Goal: Information Seeking & Learning: Learn about a topic

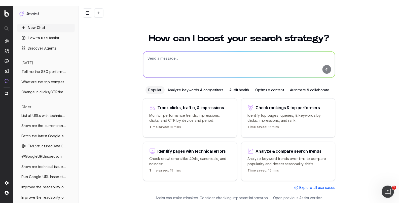
scroll to position [2, 0]
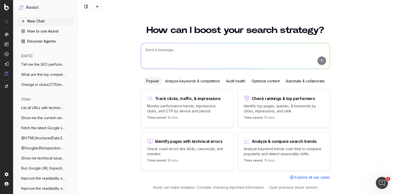
click at [307, 178] on span "Explore all use cases" at bounding box center [312, 177] width 35 height 5
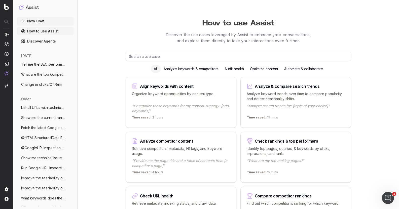
click at [190, 57] on input "text" at bounding box center [239, 56] width 226 height 9
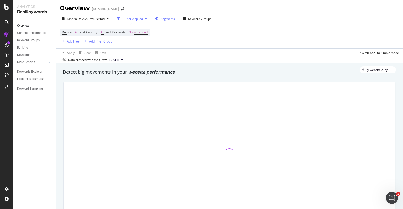
click at [164, 19] on span "Segments" at bounding box center [168, 19] width 14 height 4
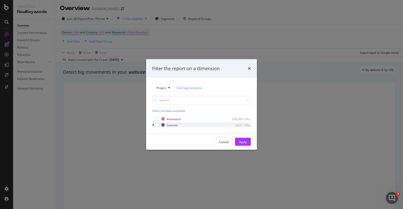
click at [153, 125] on icon "modal" at bounding box center [153, 125] width 2 height 3
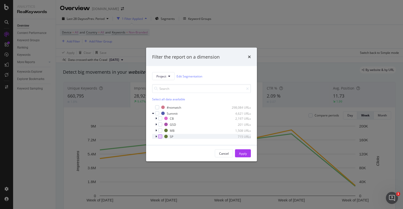
click at [159, 137] on div "modal" at bounding box center [160, 137] width 4 height 4
click at [245, 153] on div "Apply" at bounding box center [243, 153] width 8 height 4
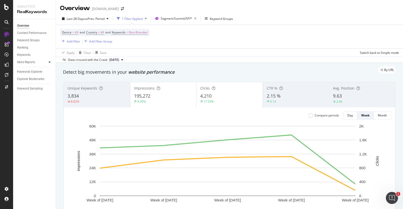
click at [49, 62] on icon at bounding box center [50, 62] width 2 height 3
click at [25, 92] on div "Structure" at bounding box center [25, 91] width 12 height 5
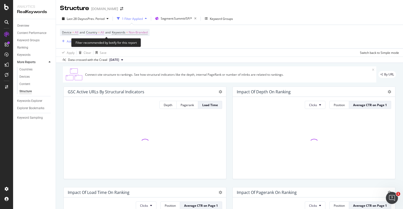
click at [100, 32] on span "=" at bounding box center [99, 32] width 2 height 4
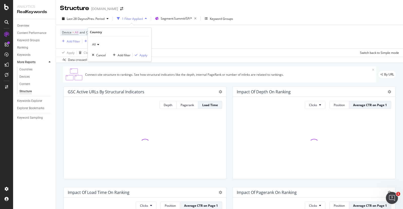
click at [97, 42] on div "All" at bounding box center [119, 45] width 55 height 8
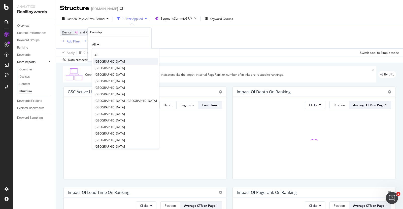
click at [99, 61] on span "United States of America" at bounding box center [109, 61] width 30 height 4
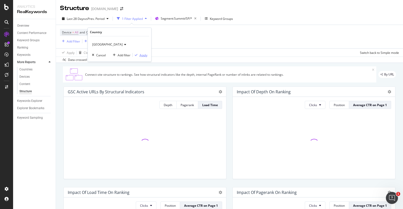
click at [142, 55] on div "Apply" at bounding box center [144, 55] width 8 height 4
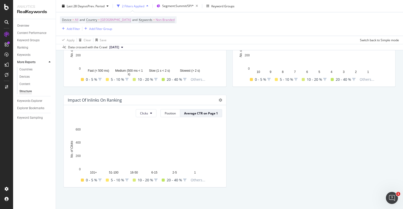
scroll to position [193, 0]
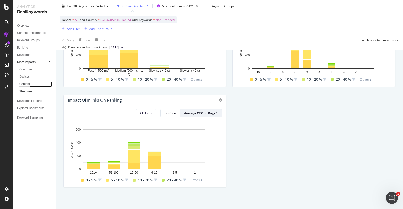
click at [28, 84] on div "Content" at bounding box center [24, 84] width 11 height 5
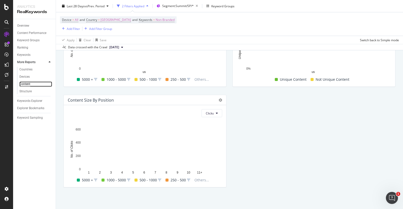
scroll to position [193, 0]
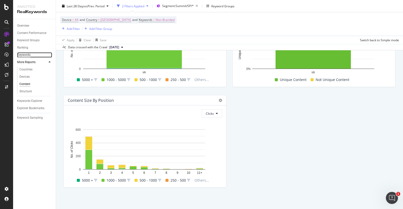
click at [26, 56] on div "Keywords" at bounding box center [23, 54] width 13 height 5
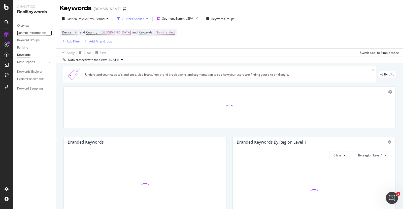
click at [29, 32] on div "Content Performance" at bounding box center [31, 32] width 29 height 5
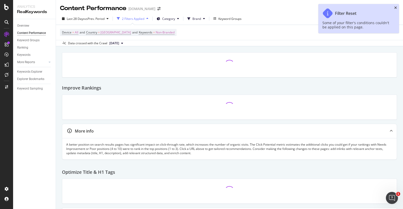
click at [395, 7] on icon "close toast" at bounding box center [395, 8] width 3 height 4
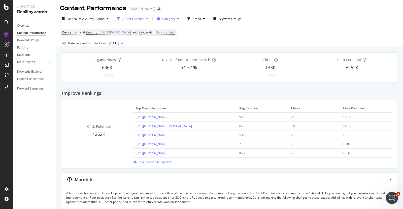
click at [168, 18] on span "Category" at bounding box center [168, 19] width 13 height 4
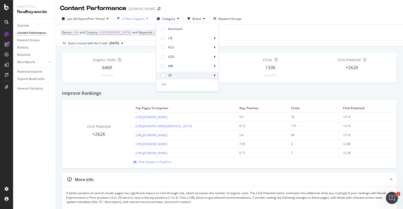
click at [166, 74] on div "SP" at bounding box center [187, 75] width 62 height 7
click at [163, 75] on div at bounding box center [163, 75] width 4 height 4
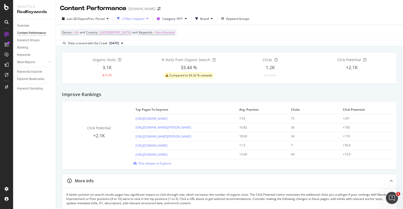
click at [309, 20] on div "Last 28 Days vs Prev. Period 2 Filters Applied Category: SP/* Brand Keyword Gro…" at bounding box center [229, 20] width 347 height 10
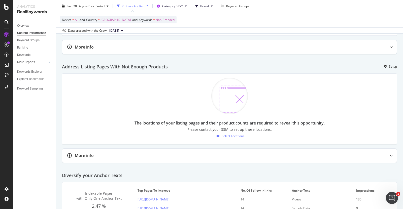
scroll to position [515, 0]
click at [223, 138] on div "Select Locations" at bounding box center [233, 136] width 23 height 4
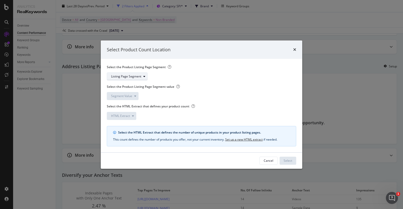
click at [142, 76] on div "modal" at bounding box center [144, 76] width 6 height 3
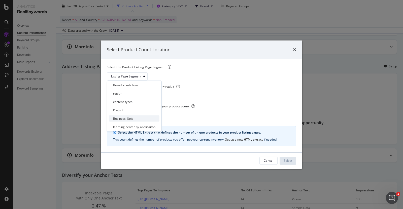
click at [125, 121] on div "Business_Unit" at bounding box center [134, 118] width 50 height 6
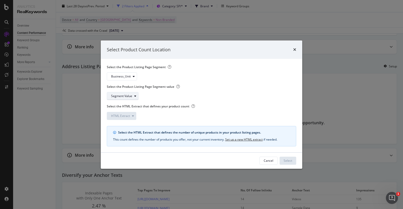
click at [128, 97] on div "Segment Value" at bounding box center [121, 96] width 21 height 3
click at [120, 146] on div "SP" at bounding box center [120, 146] width 22 height 6
click at [116, 94] on div "SP" at bounding box center [116, 96] width 10 height 7
click at [132, 76] on div "modal" at bounding box center [134, 76] width 6 height 3
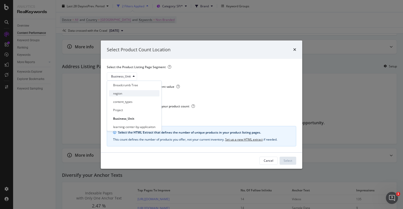
click at [128, 93] on div "region" at bounding box center [134, 93] width 50 height 6
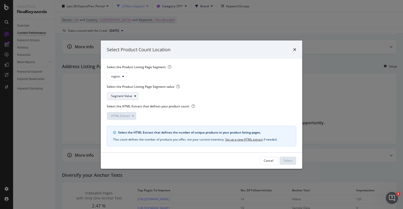
click at [135, 99] on div "Segment Value" at bounding box center [124, 96] width 27 height 7
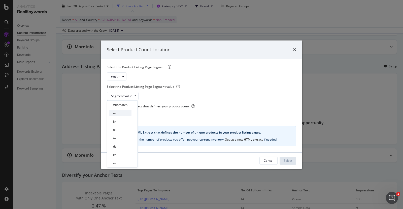
click at [121, 113] on div "us" at bounding box center [120, 113] width 22 height 6
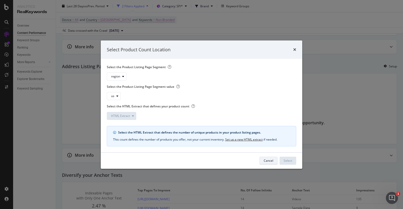
click at [267, 163] on div "Cancel" at bounding box center [269, 161] width 10 height 4
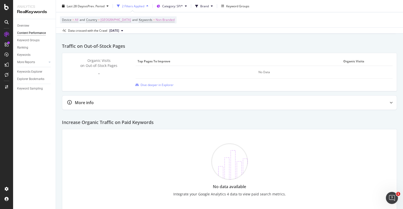
scroll to position [741, 0]
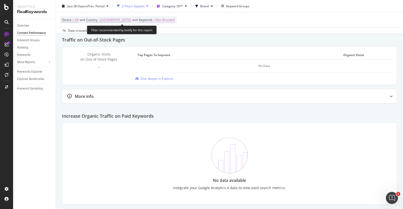
click at [171, 22] on span "Non-Branded" at bounding box center [165, 19] width 19 height 7
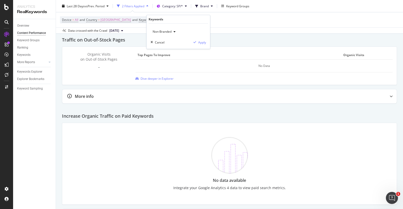
click at [169, 31] on span "Non-Branded" at bounding box center [161, 31] width 21 height 4
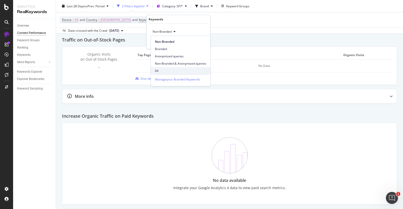
click at [159, 72] on span "All" at bounding box center [180, 71] width 51 height 5
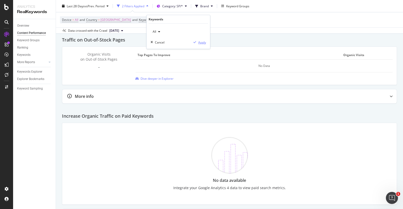
click at [197, 44] on div "button" at bounding box center [194, 42] width 7 height 3
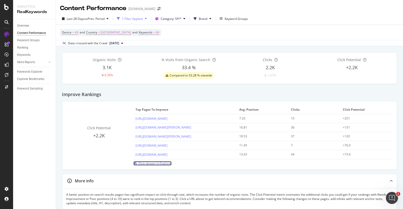
click at [145, 164] on span "Dive deeper in Explorer" at bounding box center [155, 163] width 33 height 4
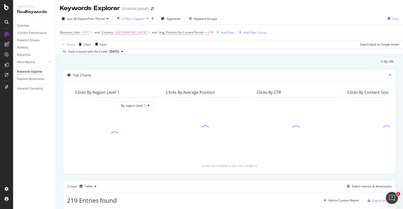
click at [214, 32] on icon at bounding box center [212, 32] width 4 height 5
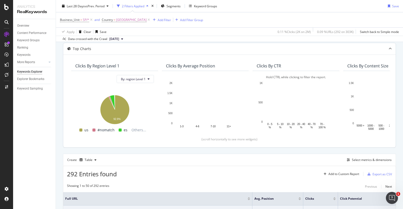
scroll to position [28, 0]
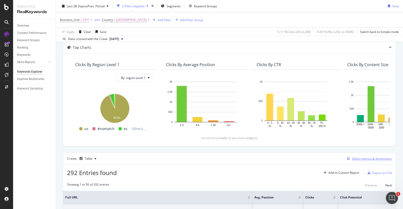
click at [361, 160] on div "Select metrics & dimensions" at bounding box center [372, 159] width 40 height 4
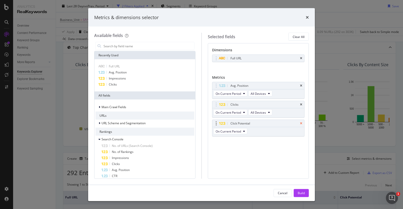
click at [301, 123] on icon "times" at bounding box center [301, 123] width 2 height 3
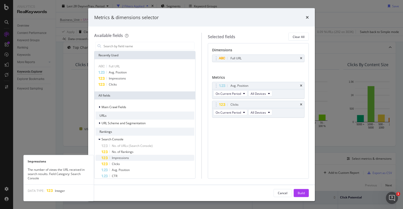
click at [120, 159] on span "Impressions" at bounding box center [120, 158] width 17 height 4
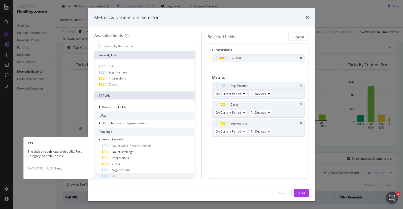
click at [116, 176] on span "CTR" at bounding box center [115, 176] width 6 height 4
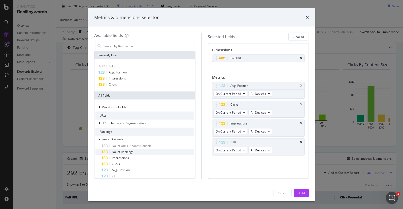
click at [122, 152] on span "No. of Rankings" at bounding box center [123, 152] width 22 height 4
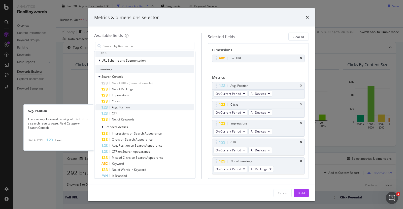
scroll to position [0, 0]
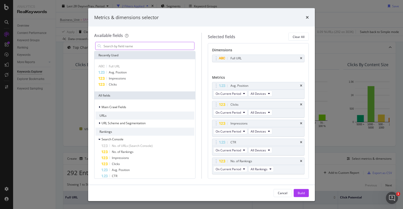
click at [121, 45] on input "modal" at bounding box center [148, 46] width 91 height 8
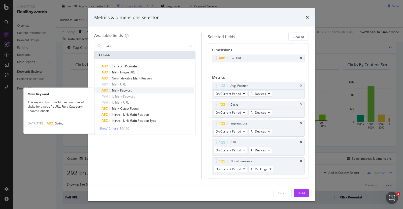
click at [121, 90] on span "Keyword" at bounding box center [126, 90] width 12 height 4
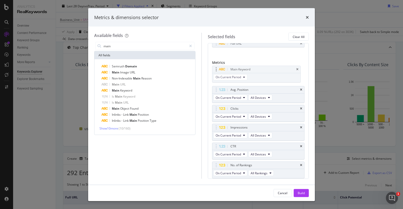
drag, startPoint x: 217, startPoint y: 167, endPoint x: 217, endPoint y: 71, distance: 96.0
click at [217, 71] on body "Analytics RealKeywords Overview Content Performance Keyword Groups Ranking Keyw…" at bounding box center [201, 104] width 403 height 209
click at [262, 98] on span "All Devices" at bounding box center [258, 97] width 15 height 4
click at [261, 117] on span "On Desktop" at bounding box center [261, 116] width 16 height 5
click at [261, 117] on span "All Devices" at bounding box center [258, 116] width 15 height 4
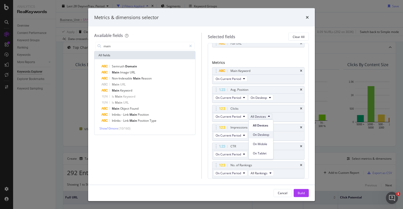
click at [259, 135] on span "On Desktop" at bounding box center [261, 135] width 16 height 5
click at [262, 139] on div "On Current Period All Devices" at bounding box center [243, 135] width 62 height 9
click at [264, 134] on span "All Devices" at bounding box center [258, 135] width 15 height 4
click at [260, 155] on span "On Desktop" at bounding box center [261, 154] width 16 height 5
click at [260, 155] on span "All Devices" at bounding box center [258, 154] width 15 height 4
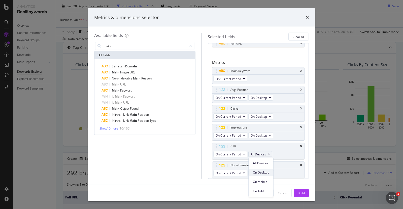
click at [258, 173] on span "On Desktop" at bounding box center [261, 173] width 16 height 5
click at [258, 174] on span "All Rankings" at bounding box center [259, 173] width 17 height 4
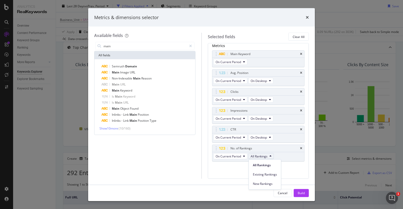
click at [226, 171] on div "Main Keyword On Current Period Avg. Position On Current Period On Desktop Click…" at bounding box center [258, 111] width 93 height 122
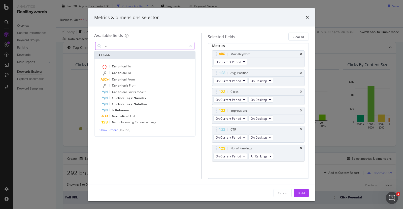
type input "n"
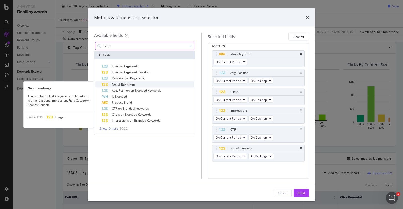
type input "rank"
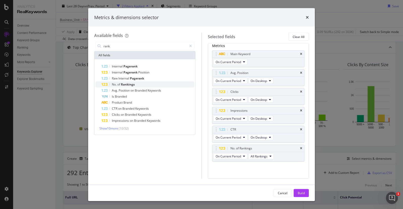
click at [131, 85] on span "Rankings" at bounding box center [128, 84] width 14 height 4
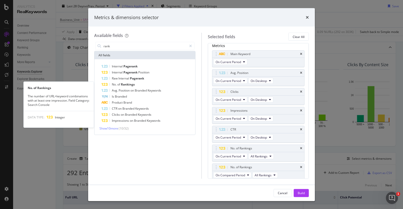
scroll to position [34, 0]
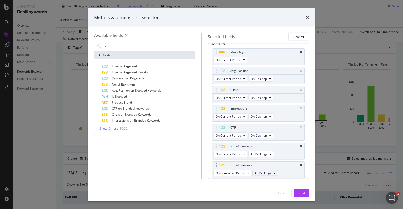
click at [257, 173] on span "All Rankings" at bounding box center [263, 173] width 17 height 4
click at [262, 203] on span "New Rankings" at bounding box center [269, 201] width 24 height 5
click at [241, 176] on button "On Compared Period" at bounding box center [232, 173] width 38 height 6
click at [245, 134] on div "On Current Period" at bounding box center [242, 136] width 57 height 7
click at [190, 45] on icon "modal" at bounding box center [190, 46] width 3 height 4
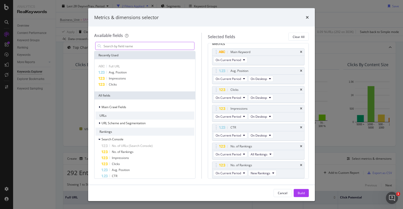
click at [146, 47] on input "modal" at bounding box center [148, 46] width 91 height 8
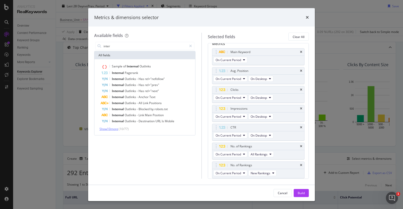
click at [111, 129] on span "Show 10 more" at bounding box center [109, 129] width 19 height 4
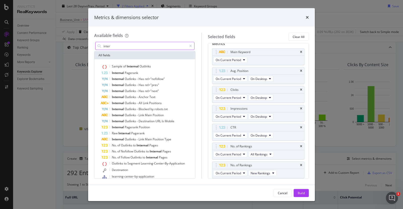
click at [133, 47] on input "inter" at bounding box center [145, 46] width 84 height 8
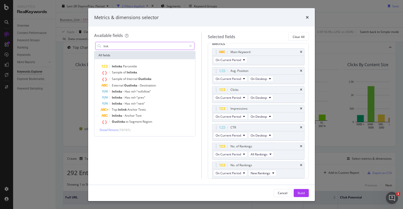
scroll to position [0, 0]
type input "link"
click at [116, 130] on span "Show 10 more" at bounding box center [109, 130] width 19 height 4
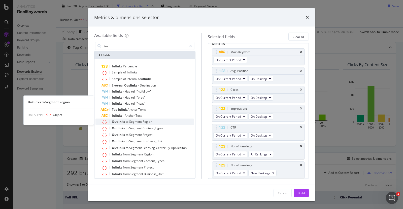
scroll to position [23, 0]
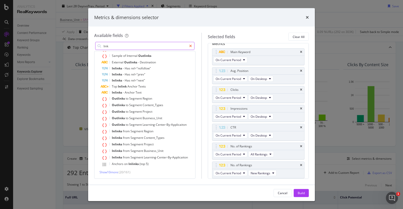
click at [190, 46] on icon "modal" at bounding box center [190, 46] width 3 height 4
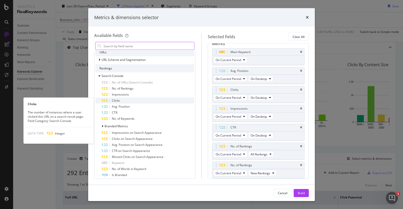
scroll to position [0, 0]
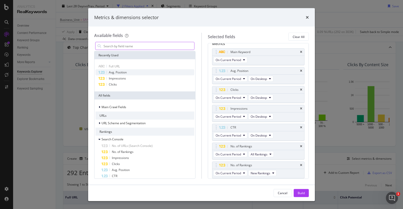
click at [122, 72] on span "Avg. Position" at bounding box center [118, 72] width 18 height 4
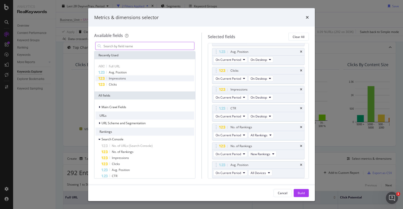
click at [119, 78] on span "Impressions" at bounding box center [117, 78] width 17 height 4
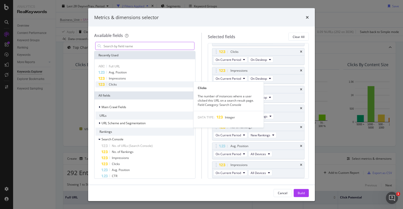
click at [111, 85] on span "Clicks" at bounding box center [113, 84] width 8 height 4
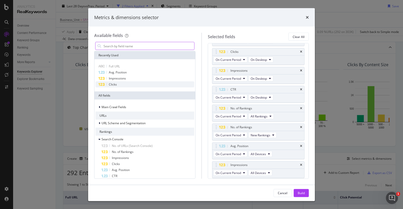
scroll to position [90, 0]
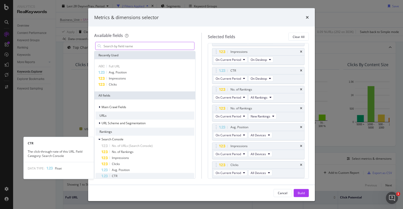
click at [118, 177] on div "CTR" at bounding box center [148, 176] width 93 height 6
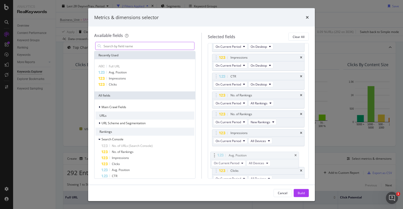
scroll to position [86, 0]
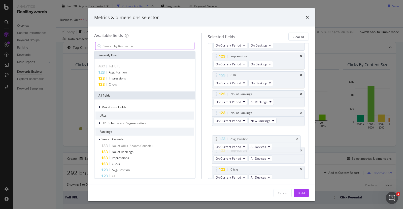
drag, startPoint x: 216, startPoint y: 157, endPoint x: 216, endPoint y: 138, distance: 18.6
click at [216, 138] on body "Analytics RealKeywords Overview Content Performance Keyword Groups Ranking Keyw…" at bounding box center [201, 104] width 403 height 209
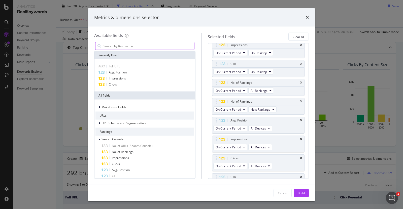
scroll to position [102, 0]
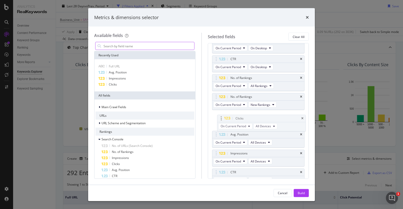
drag, startPoint x: 216, startPoint y: 154, endPoint x: 221, endPoint y: 119, distance: 35.6
click at [221, 119] on body "Analytics RealKeywords Overview Content Performance Keyword Groups Ranking Keyw…" at bounding box center [201, 104] width 403 height 209
drag, startPoint x: 215, startPoint y: 117, endPoint x: 211, endPoint y: 137, distance: 20.6
click at [298, 194] on div "Build" at bounding box center [301, 193] width 7 height 4
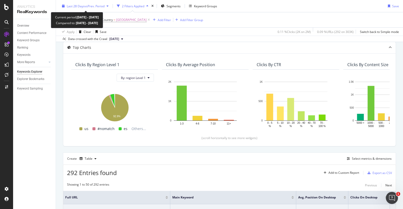
click at [103, 9] on div "Last 28 Days vs Prev. Period" at bounding box center [85, 6] width 51 height 8
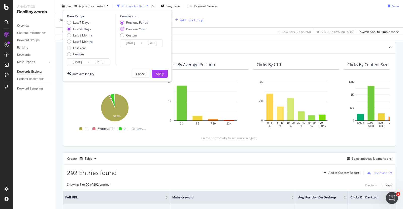
click at [127, 27] on div "Previous Year" at bounding box center [135, 29] width 19 height 4
type input "2024/08/27"
type input "2024/09/23"
click at [162, 76] on div "Apply" at bounding box center [160, 74] width 8 height 4
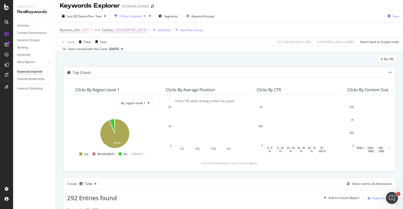
scroll to position [1, 0]
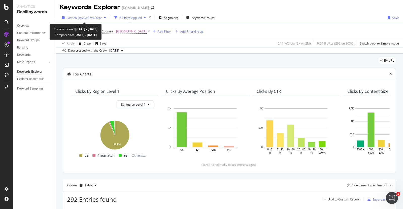
click at [98, 20] on div "Last 28 Days vs Prev. Year" at bounding box center [84, 18] width 48 height 8
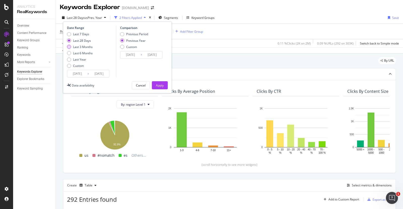
click at [90, 47] on div "Last 3 Months" at bounding box center [83, 47] width 20 height 4
type input "2025/06/23"
click at [122, 33] on div "Previous Period" at bounding box center [122, 34] width 4 height 4
type input "2025/03/23"
type input "2025/06/22"
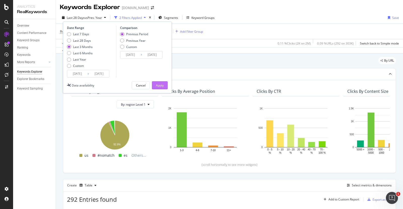
click at [158, 84] on div "Apply" at bounding box center [160, 85] width 8 height 4
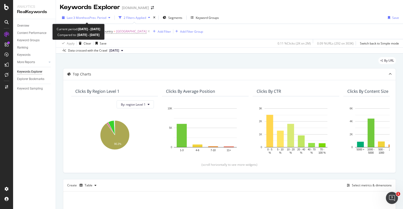
click at [104, 18] on span "vs Prev. Period" at bounding box center [96, 18] width 20 height 4
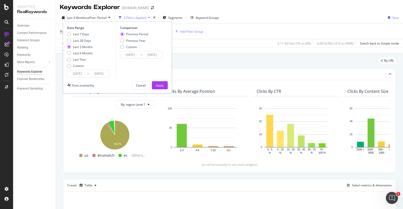
click at [243, 32] on div "Business_Unit = SP/* and Country = United States of America Add Filter Add Filt…" at bounding box center [229, 31] width 339 height 15
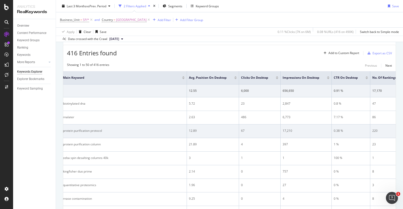
scroll to position [145, 0]
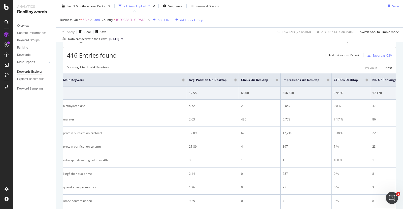
click at [378, 55] on div "Export as CSV" at bounding box center [382, 55] width 19 height 4
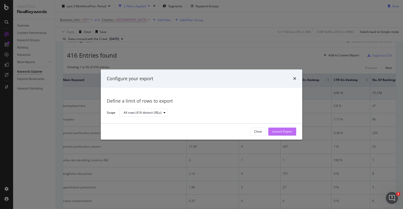
click at [277, 130] on div "Launch Export" at bounding box center [282, 132] width 20 height 4
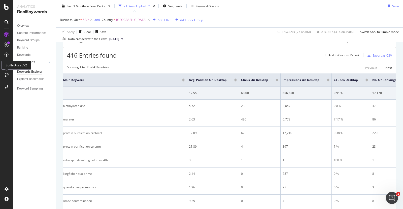
drag, startPoint x: 6, startPoint y: 75, endPoint x: 0, endPoint y: 117, distance: 43.0
click at [0, 117] on div at bounding box center [6, 104] width 13 height 209
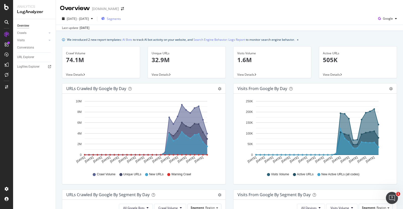
click at [121, 18] on span "Segments" at bounding box center [114, 19] width 14 height 4
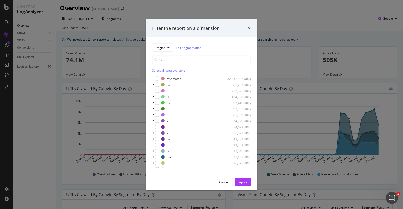
click at [174, 41] on div "region Edit Segmentation Select all data available #nomatch 32,032,942 URLs us …" at bounding box center [201, 106] width 111 height 137
click at [171, 45] on button "region" at bounding box center [163, 48] width 22 height 8
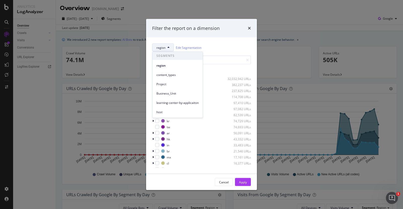
click at [163, 98] on div "learning-center-by-applicaiton" at bounding box center [177, 101] width 50 height 9
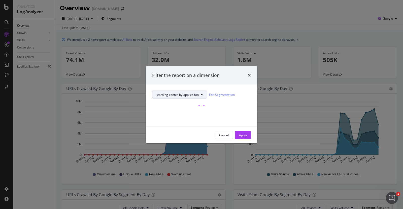
click at [179, 96] on span "learning-center-by-applicaiton" at bounding box center [177, 94] width 42 height 4
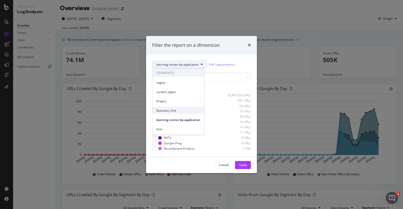
click at [168, 111] on span "Business_Unit" at bounding box center [178, 110] width 44 height 5
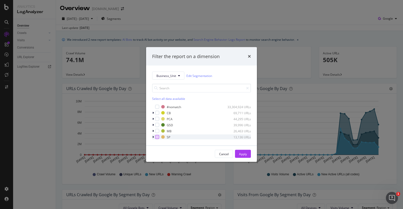
click at [157, 137] on div "modal" at bounding box center [157, 137] width 4 height 4
click at [241, 156] on div "Apply" at bounding box center [243, 154] width 8 height 4
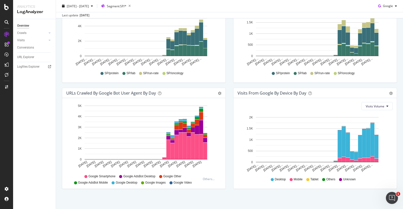
scroll to position [211, 0]
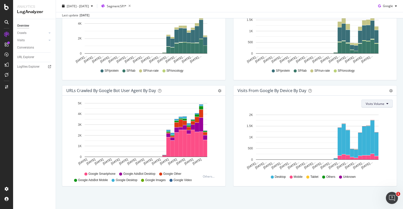
click at [382, 106] on button "Visits Volume" at bounding box center [376, 104] width 31 height 8
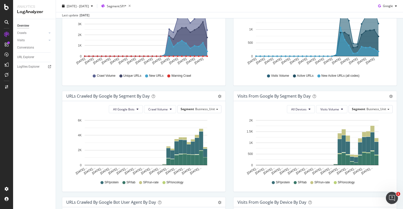
scroll to position [100, 0]
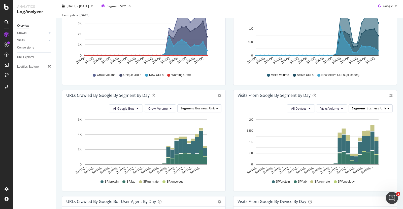
click at [376, 109] on span "Business_Unit" at bounding box center [377, 108] width 20 height 4
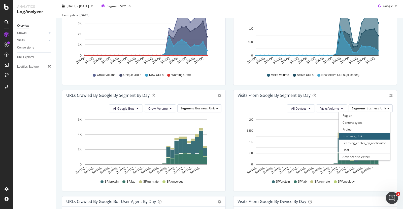
drag, startPoint x: 376, startPoint y: 109, endPoint x: 385, endPoint y: 172, distance: 63.7
click at [385, 172] on icon "[DATE]… [DATE]… [DATE]… [DATE]… [DATE]… [DATE]… [DATE]… [DATE]… [DATE]… [DATE]……" at bounding box center [314, 146] width 153 height 58
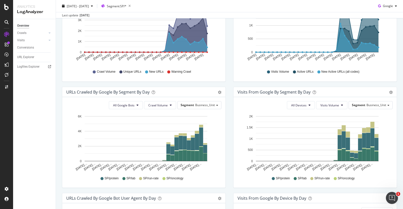
scroll to position [0, 0]
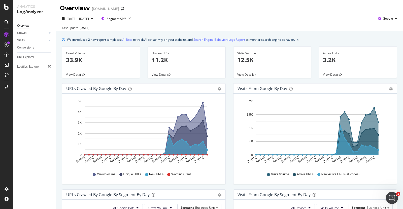
click at [26, 29] on div "Overview" at bounding box center [36, 25] width 39 height 7
click at [25, 33] on div "Crawls" at bounding box center [21, 32] width 9 height 5
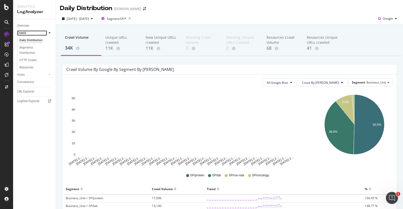
scroll to position [57, 0]
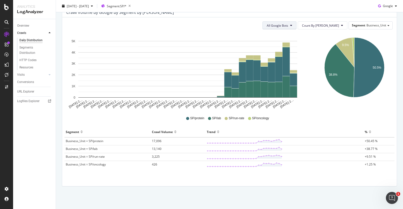
click at [296, 29] on button "All Google Bots" at bounding box center [279, 25] width 34 height 8
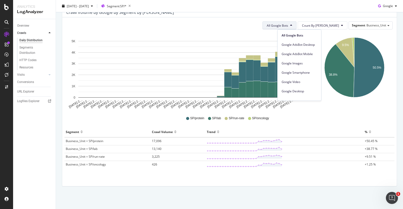
scroll to position [0, 0]
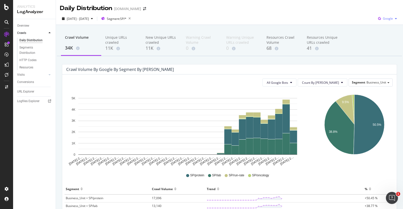
click at [385, 17] on span "Google" at bounding box center [388, 18] width 10 height 4
click at [383, 47] on span "OpenAI" at bounding box center [388, 47] width 19 height 5
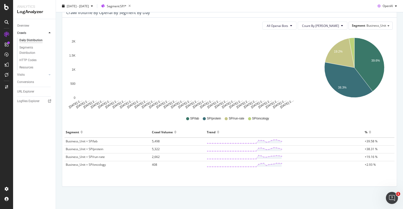
scroll to position [56, 0]
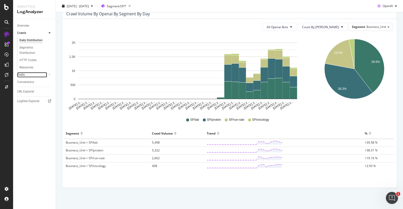
click at [26, 76] on link "Visits" at bounding box center [32, 74] width 30 height 5
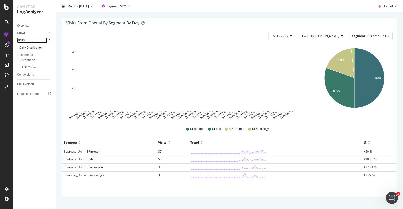
scroll to position [46, 0]
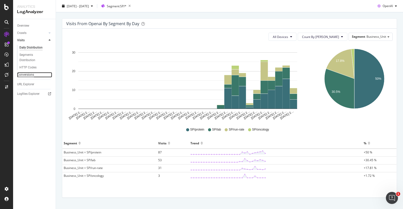
click at [27, 76] on div "Conversions" at bounding box center [25, 74] width 17 height 5
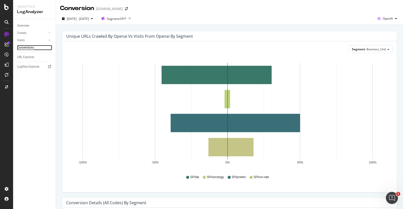
scroll to position [100, 0]
